Goal: Obtain resource: Download file/media

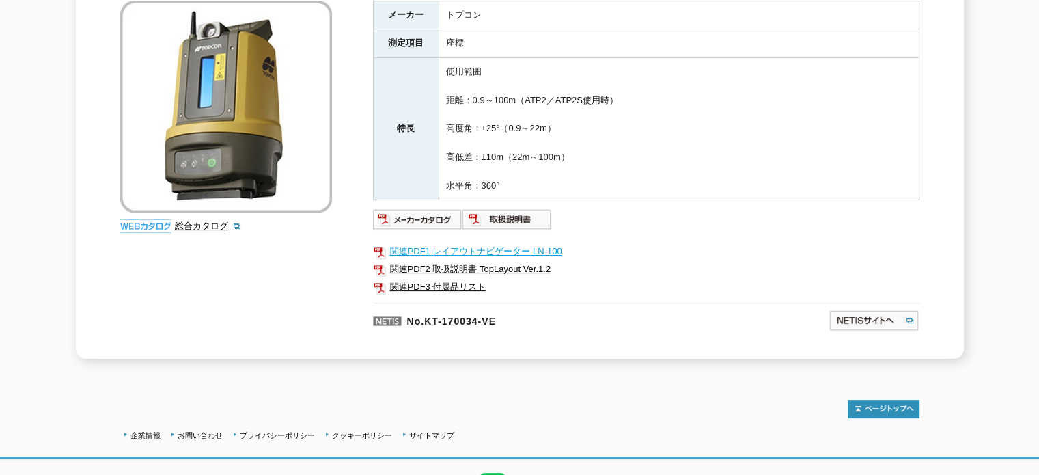
scroll to position [322, 0]
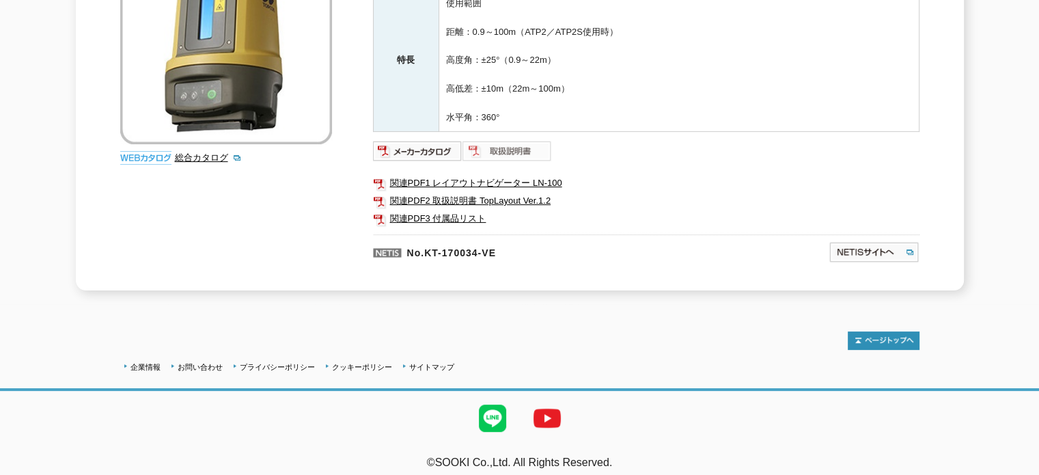
click at [493, 144] on img at bounding box center [508, 151] width 90 height 22
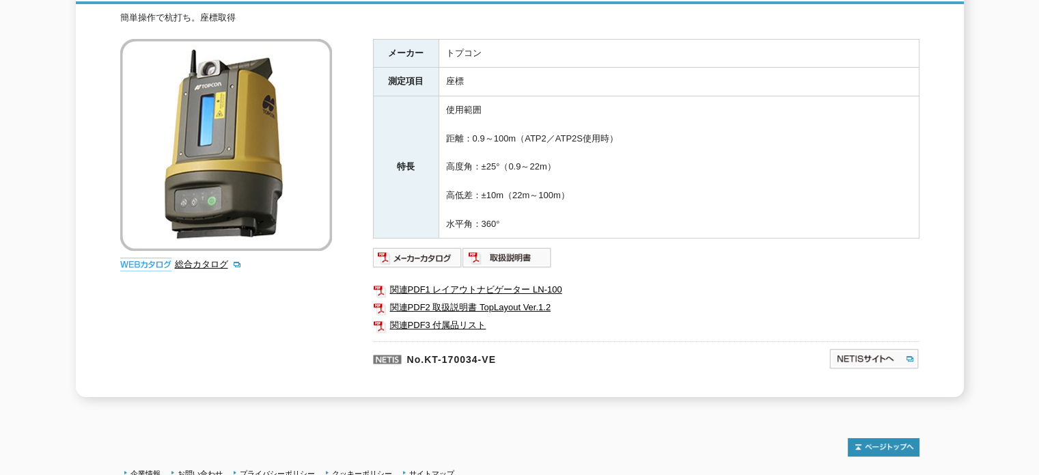
scroll to position [273, 0]
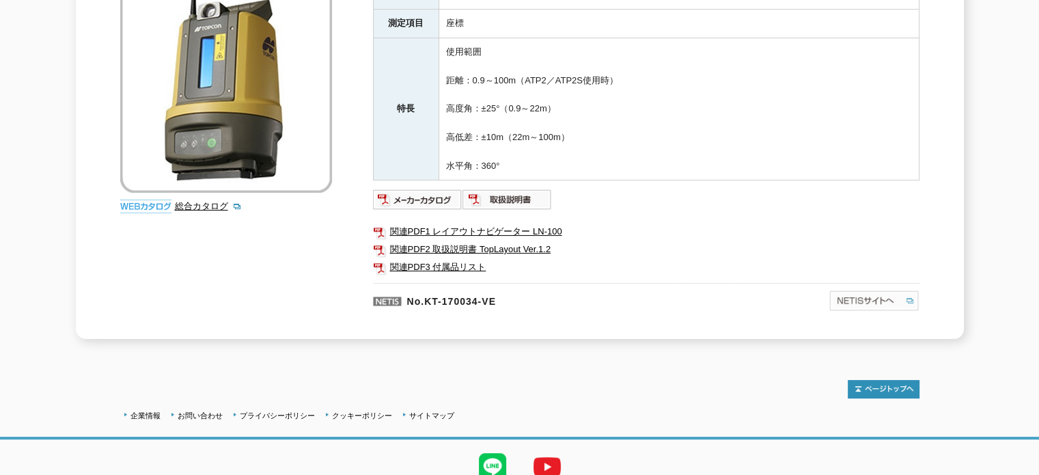
click at [880, 294] on img at bounding box center [874, 301] width 91 height 22
click at [478, 189] on img at bounding box center [508, 200] width 90 height 22
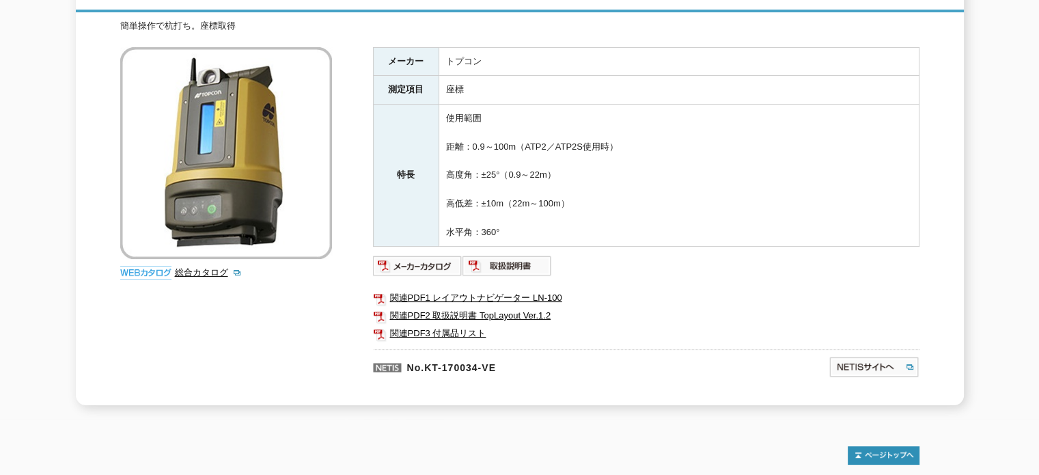
scroll to position [185, 0]
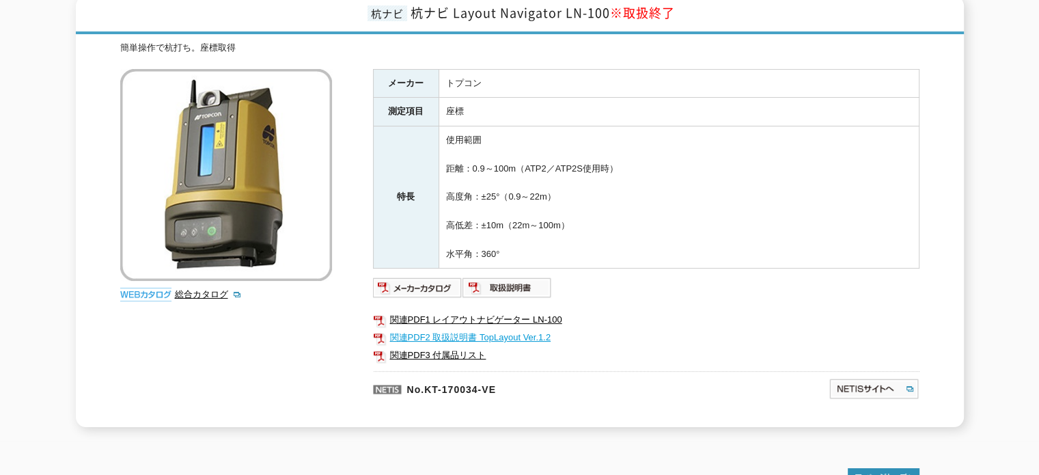
click at [443, 329] on link "関連PDF2 取扱説明書 TopLayout Ver.1.2" at bounding box center [646, 338] width 547 height 18
click at [483, 285] on img at bounding box center [508, 288] width 90 height 22
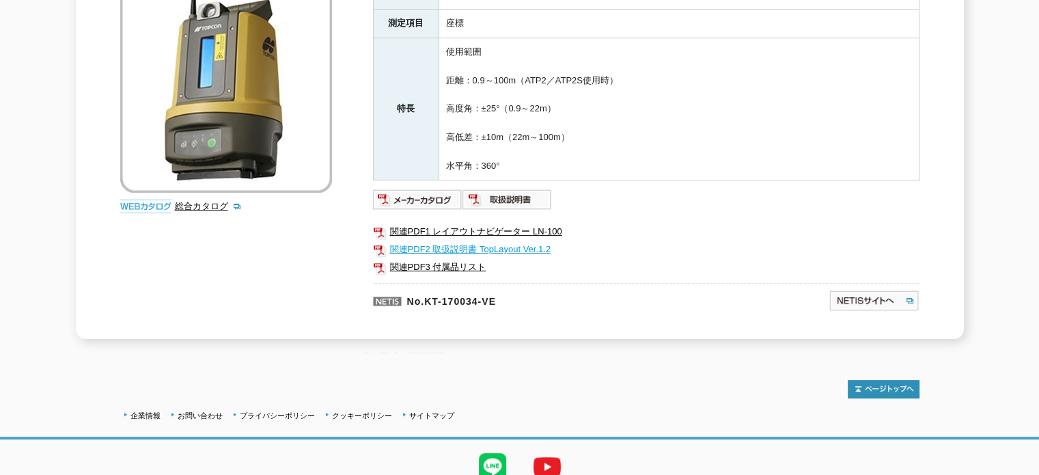
click at [429, 241] on link "関連PDF2 取扱説明書 TopLayout Ver.1.2" at bounding box center [646, 250] width 547 height 18
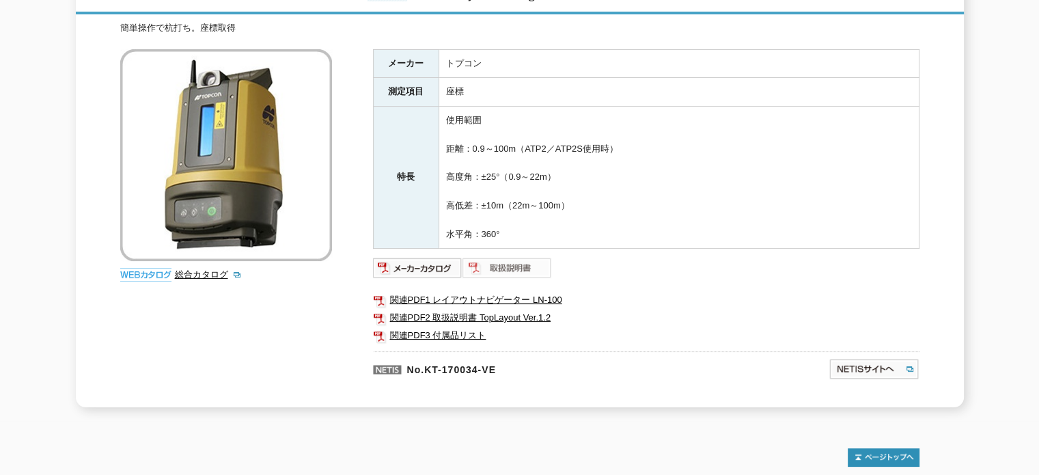
click at [493, 258] on img at bounding box center [508, 268] width 90 height 22
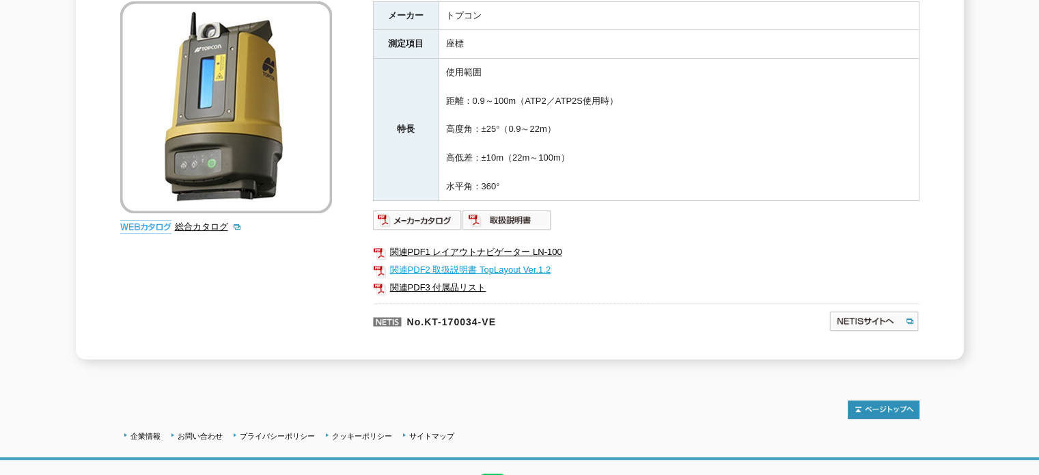
scroll to position [273, 0]
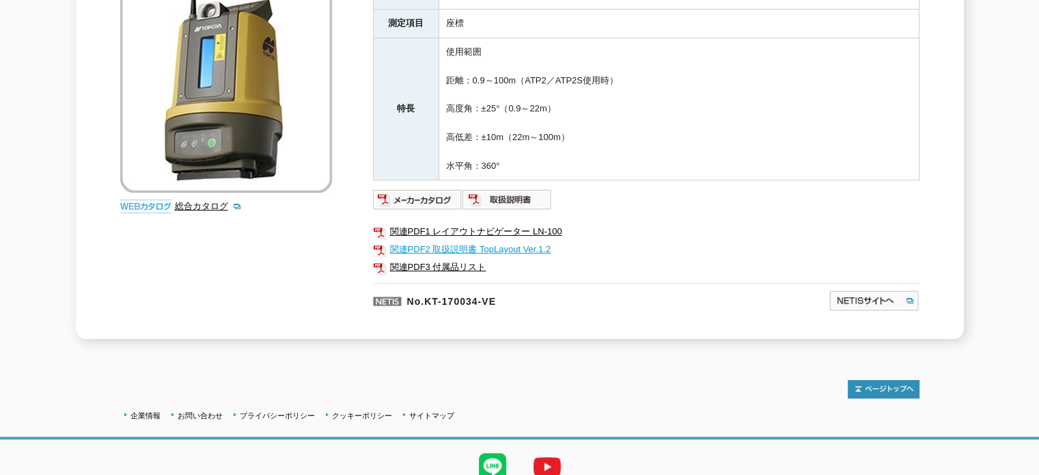
click at [398, 245] on link "関連PDF2 取扱説明書 TopLayout Ver.1.2" at bounding box center [646, 250] width 547 height 18
